Goal: Task Accomplishment & Management: Use online tool/utility

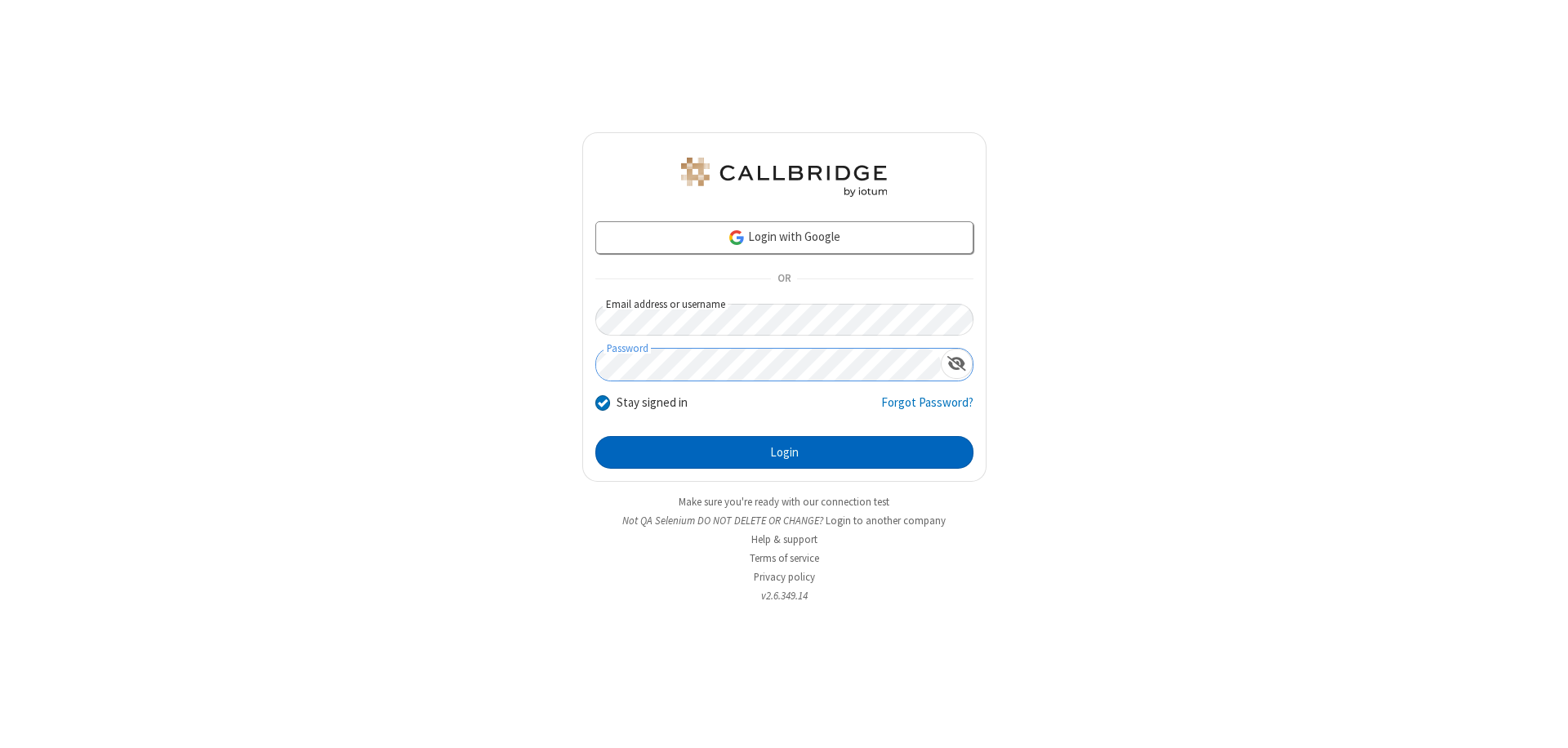
click at [784, 453] on button "Login" at bounding box center [784, 453] width 378 height 33
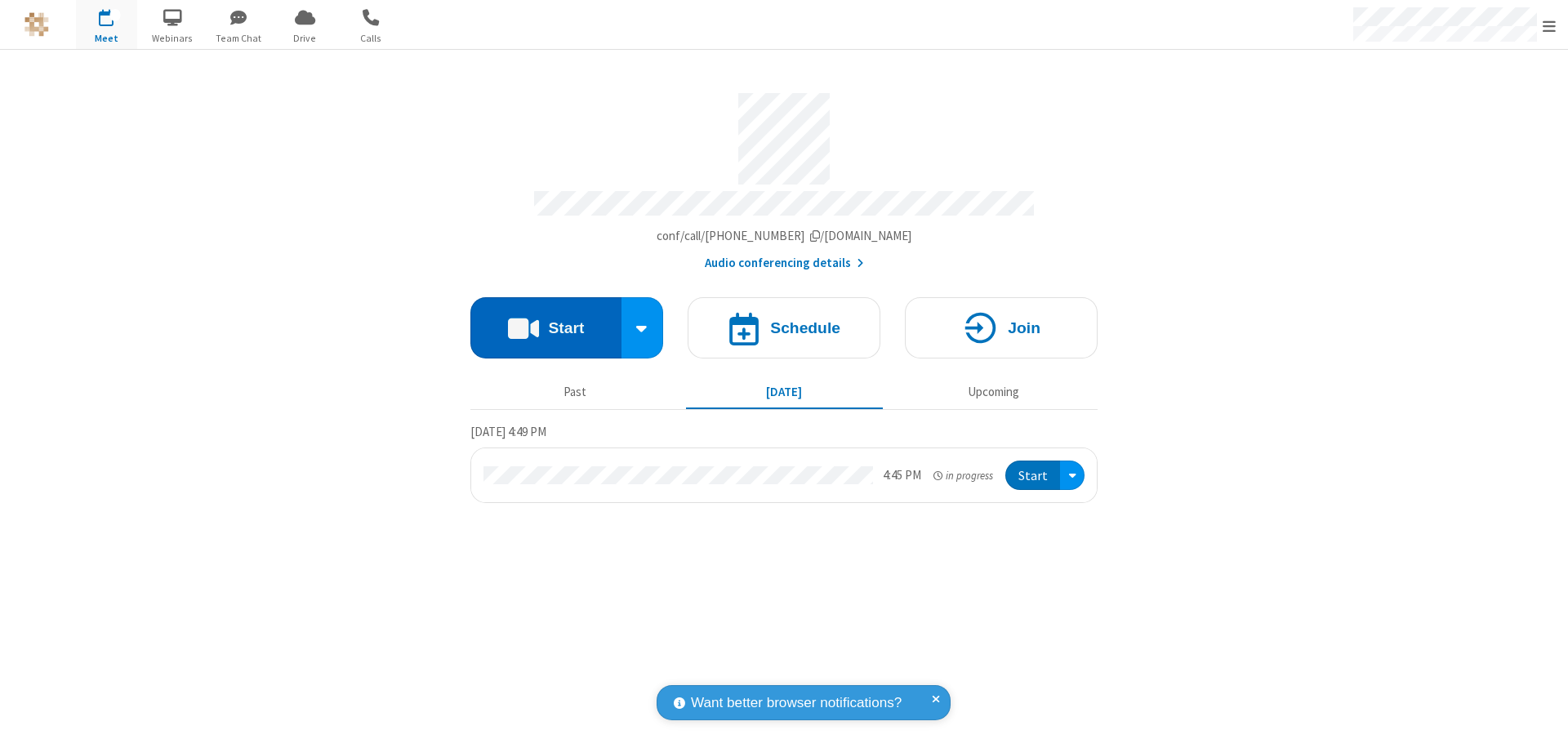
click at [546, 320] on button "Start" at bounding box center [546, 328] width 152 height 61
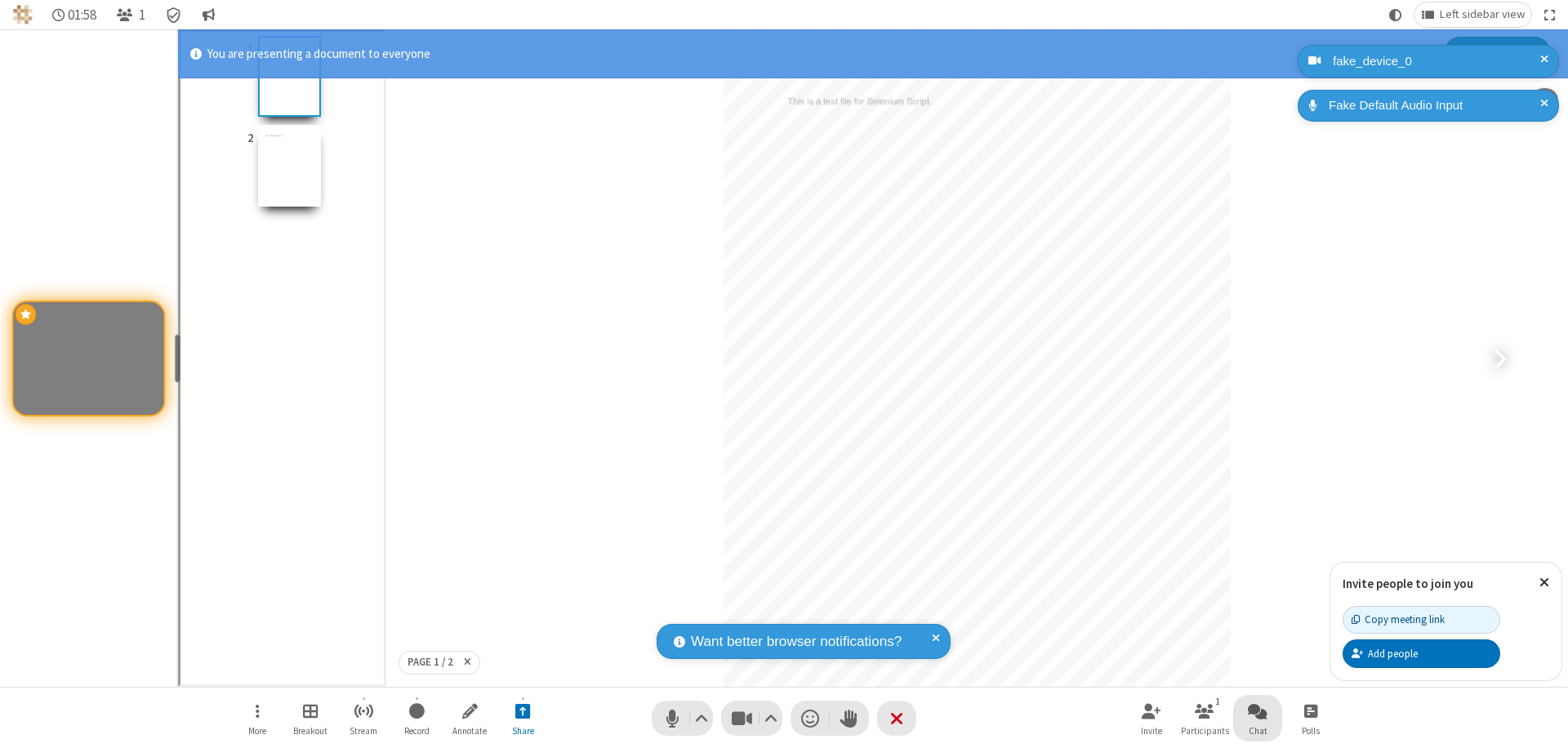
click at [1257, 711] on span "Open chat" at bounding box center [1257, 710] width 19 height 20
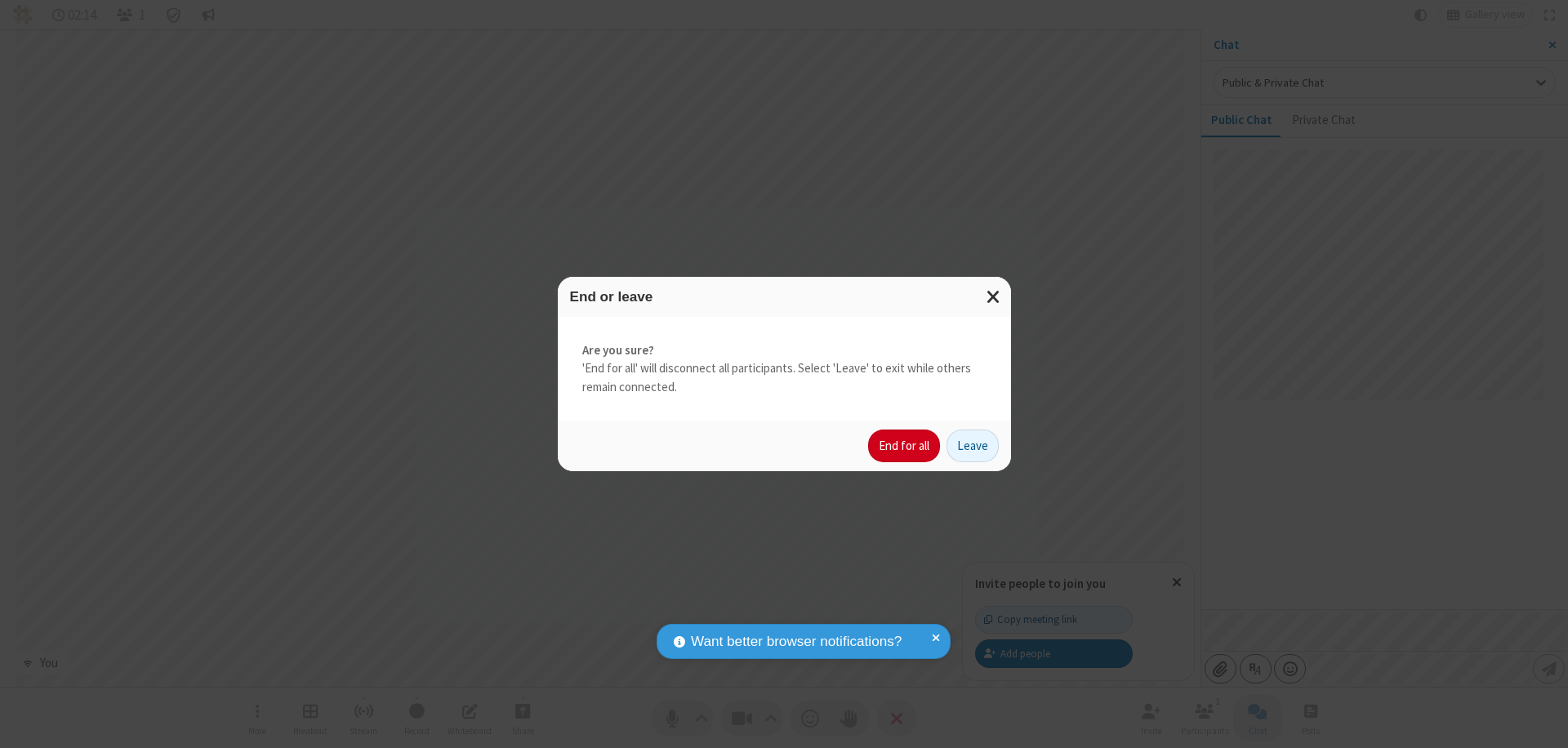
click at [904, 446] on button "End for all" at bounding box center [903, 446] width 72 height 33
